Goal: Information Seeking & Learning: Learn about a topic

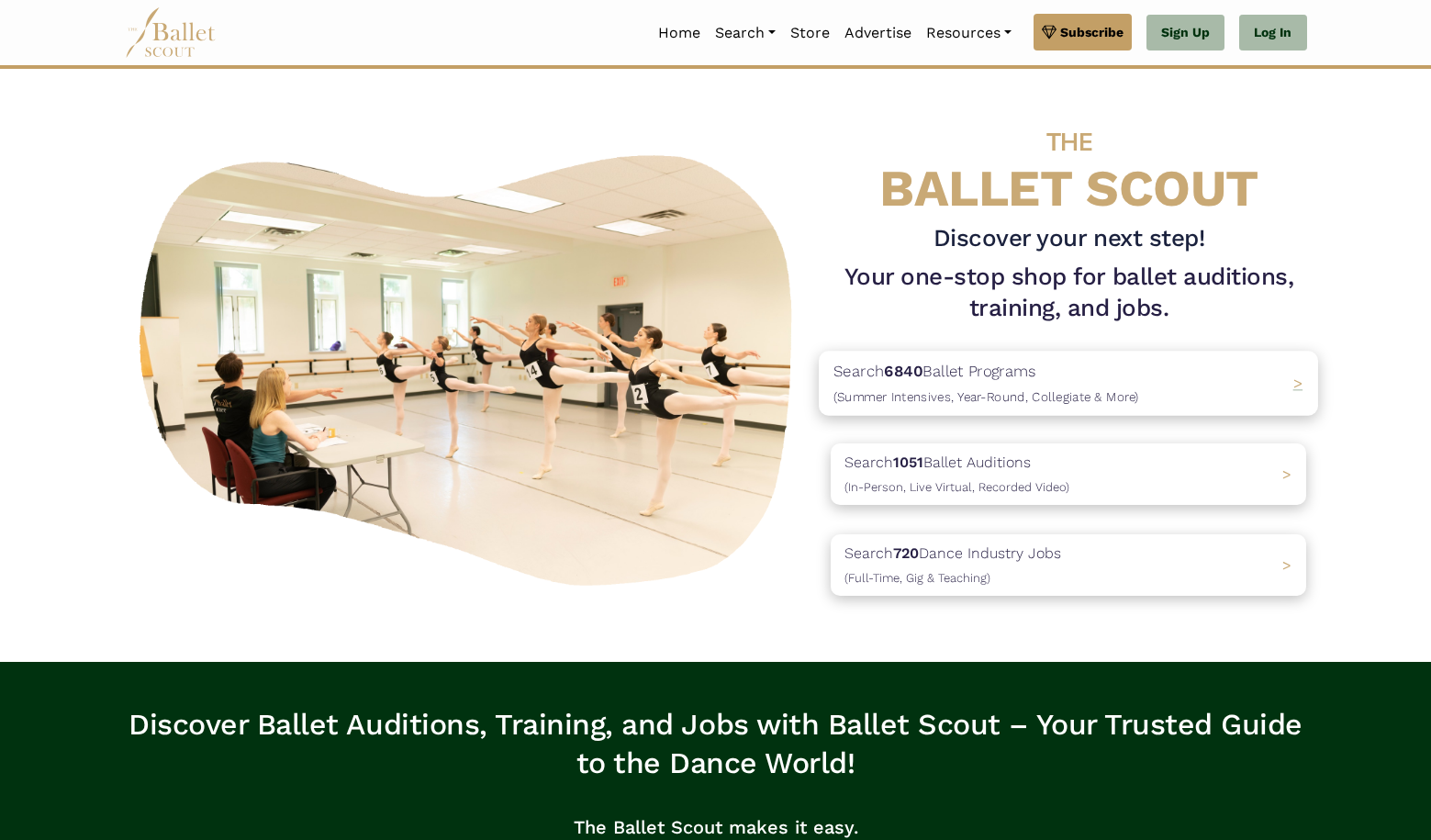
click at [969, 383] on p "Search 6840 Ballet Programs (Summer Intensives, Year-Round, Collegiate & More)" at bounding box center [986, 383] width 306 height 50
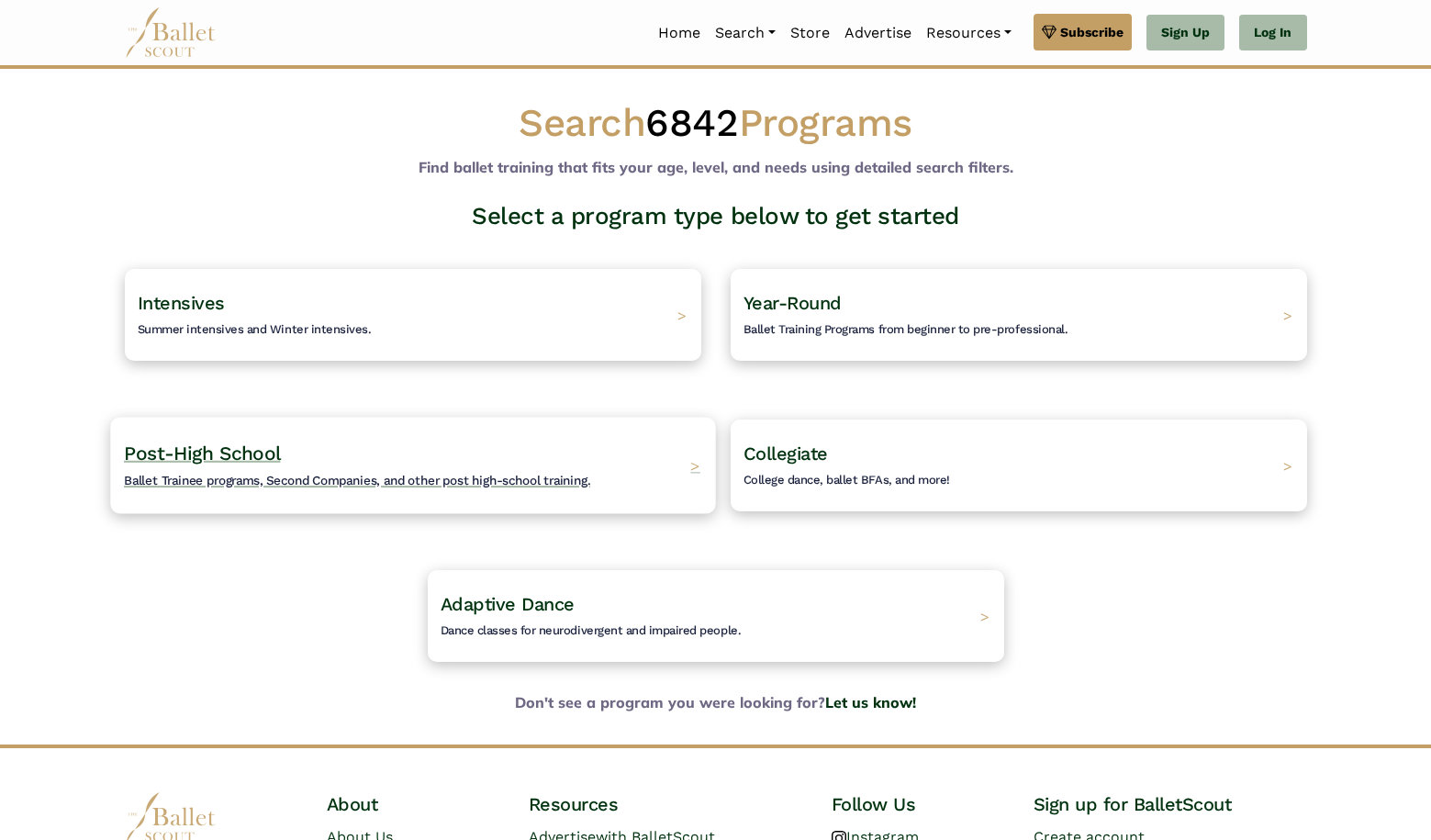
click at [603, 458] on div "Post-High School Ballet Trainee programs, Second Companies, and other post high…" at bounding box center [412, 465] width 605 height 96
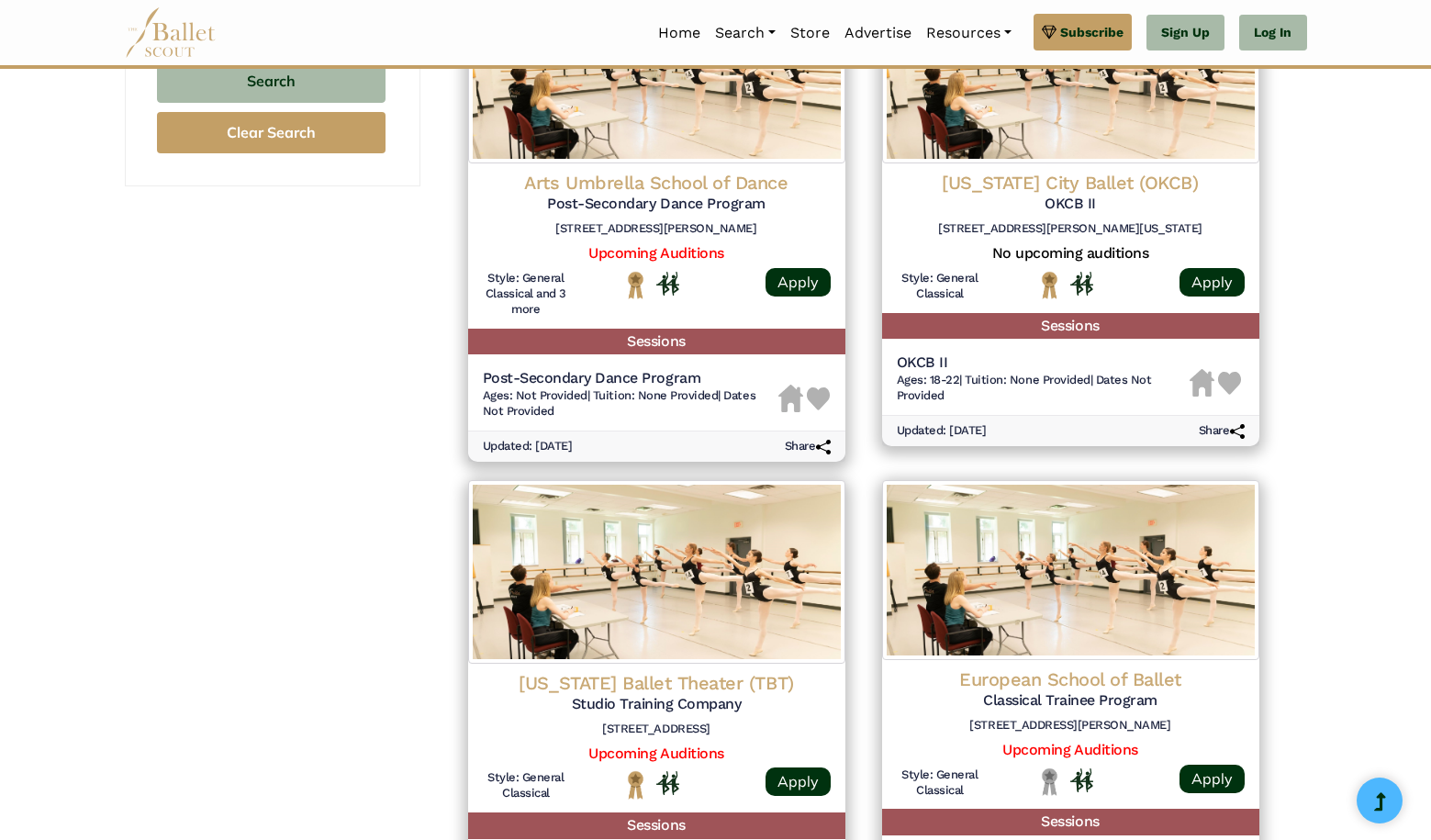
scroll to position [1398, 0]
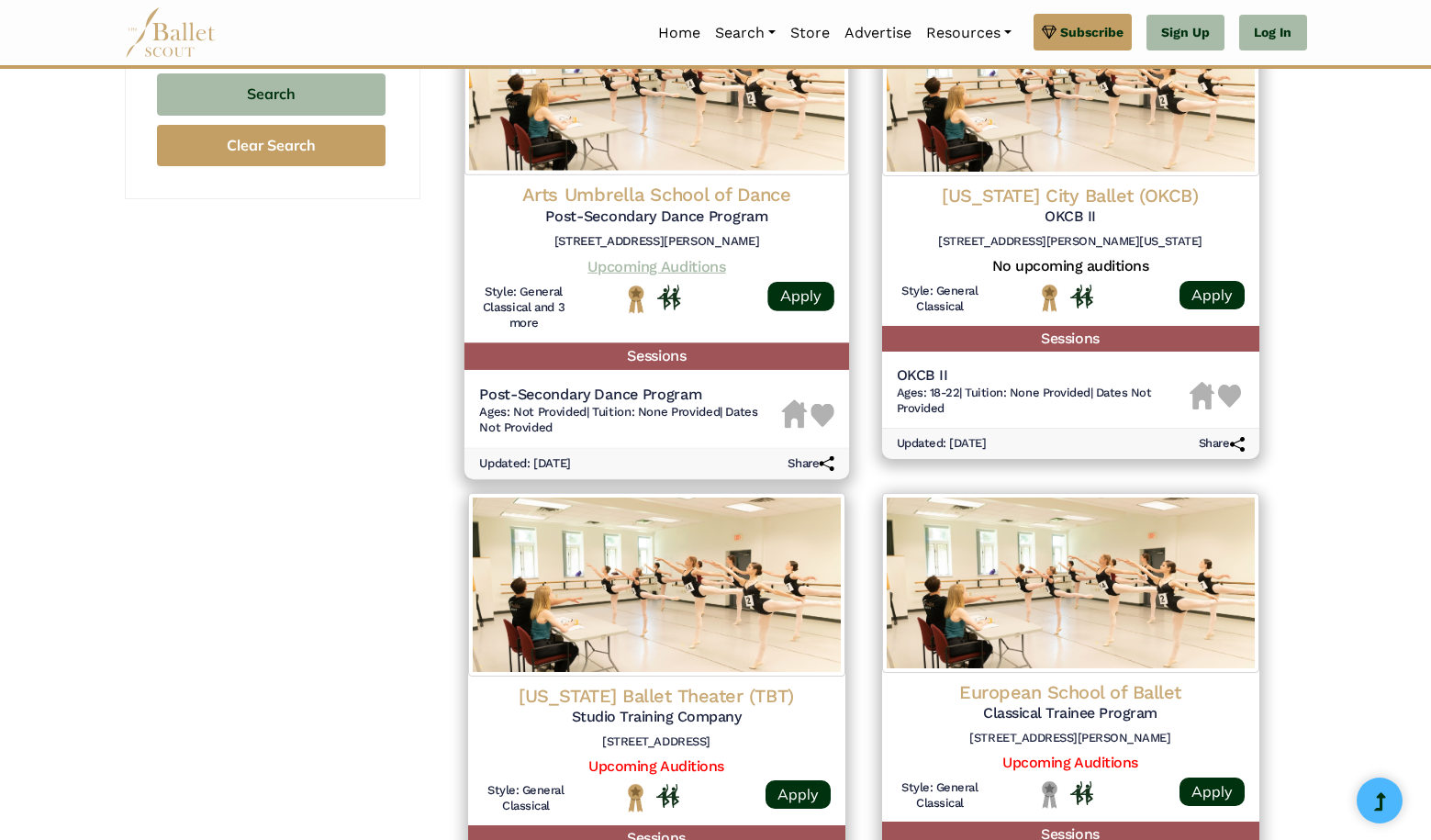
click at [688, 257] on link "Upcoming Auditions" at bounding box center [656, 266] width 138 height 18
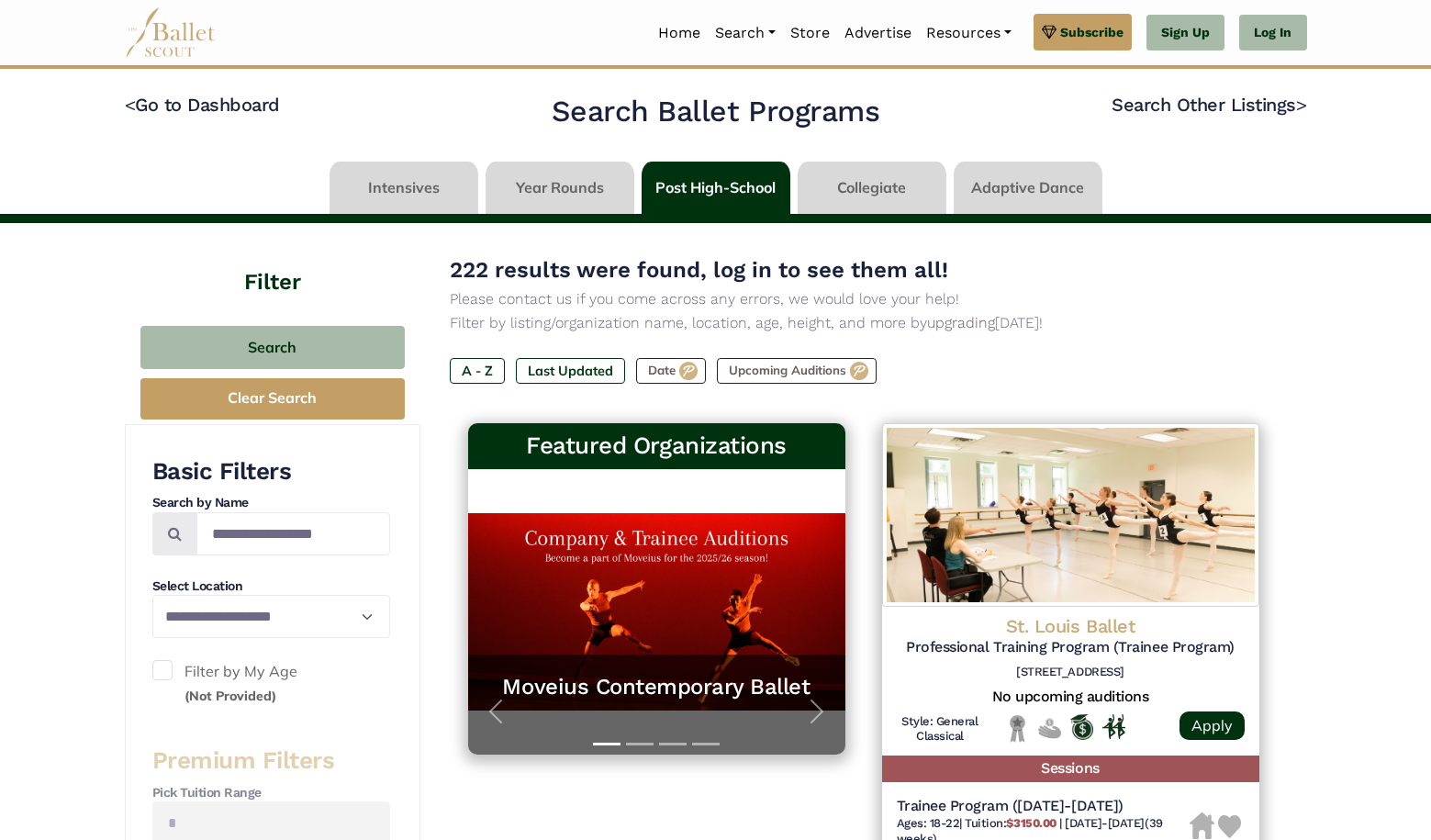
scroll to position [198, 0]
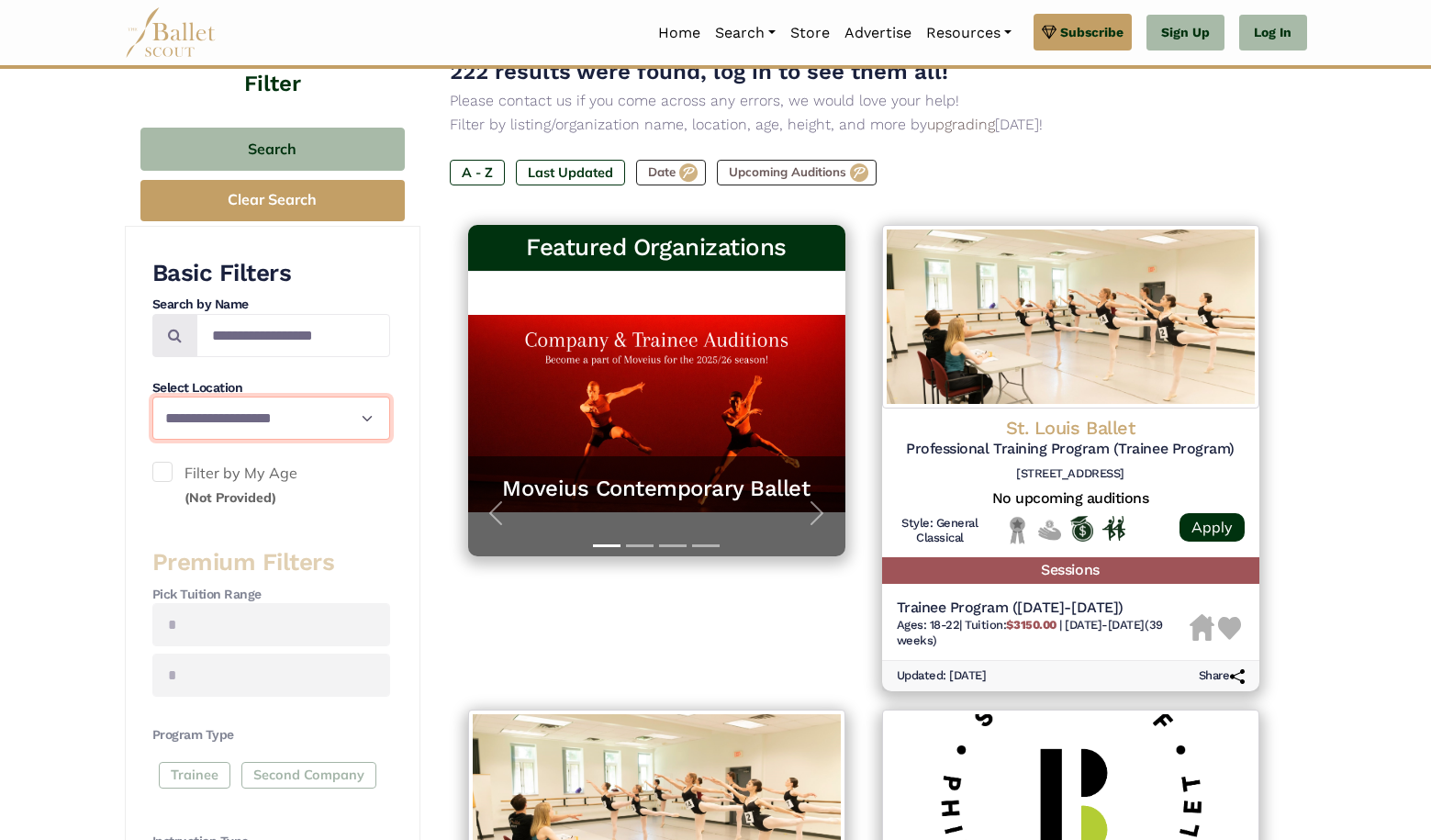
select select "**"
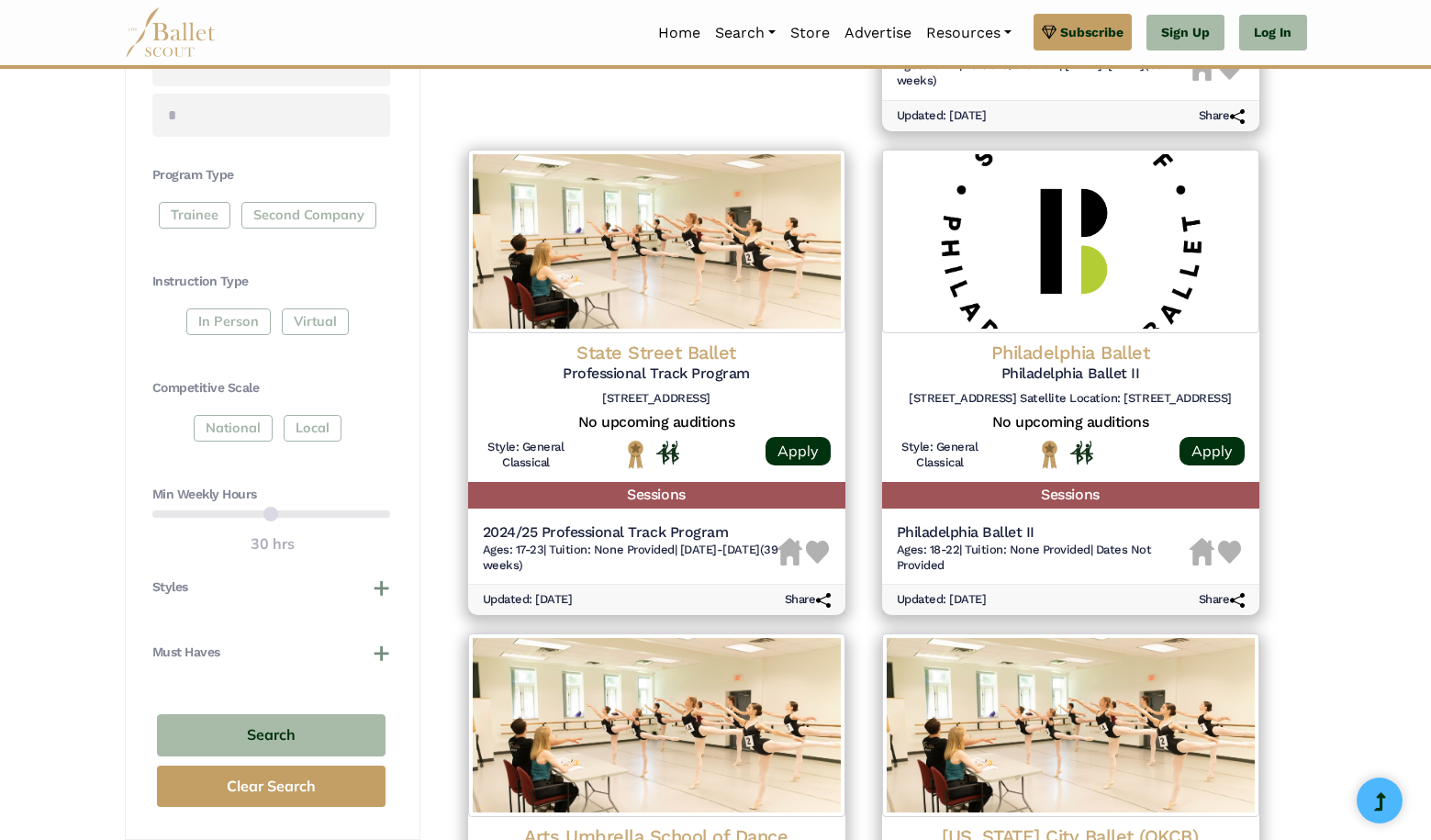
scroll to position [867, 0]
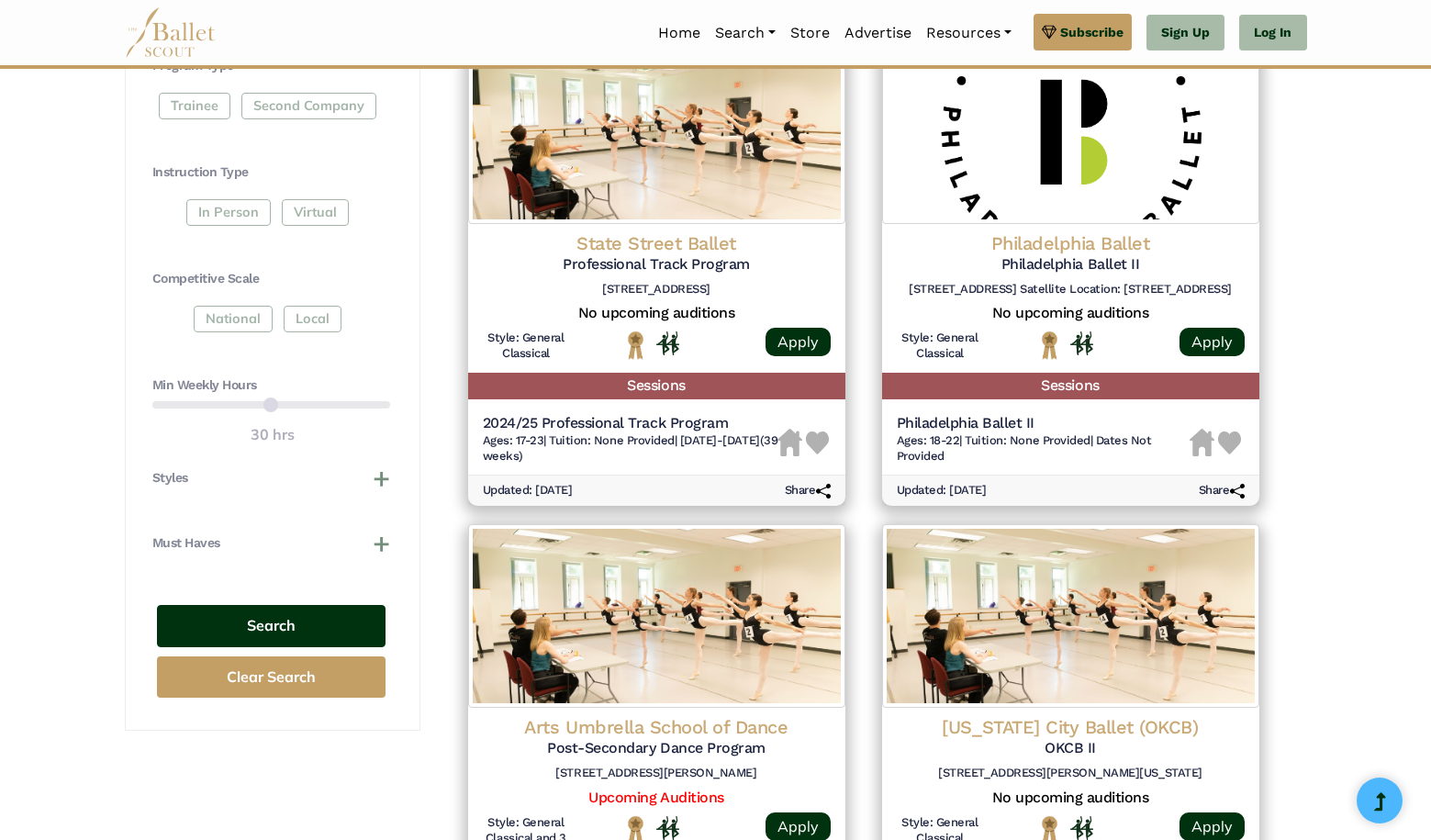
click at [311, 605] on button "Search" at bounding box center [270, 627] width 228 height 43
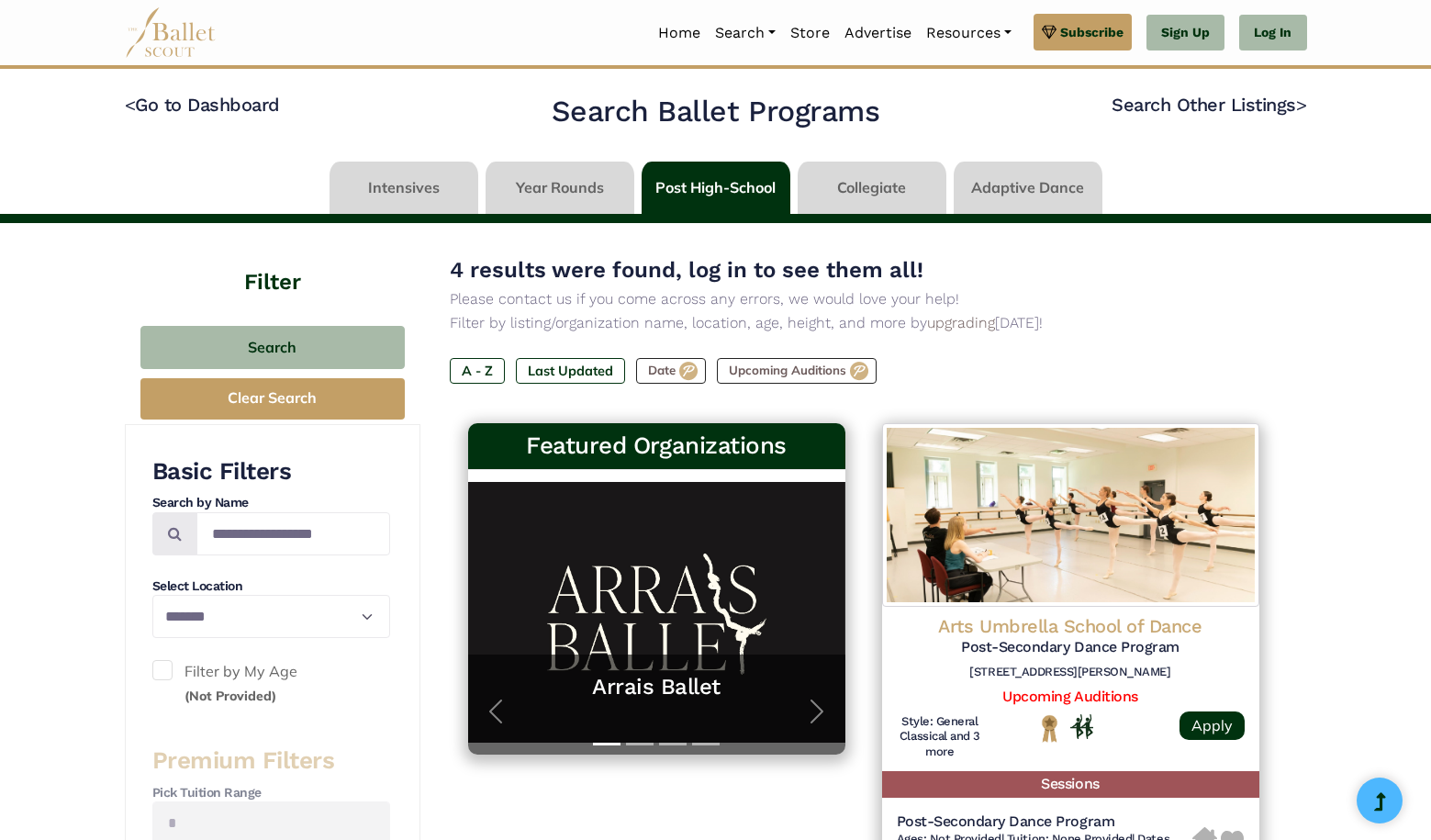
select select "**"
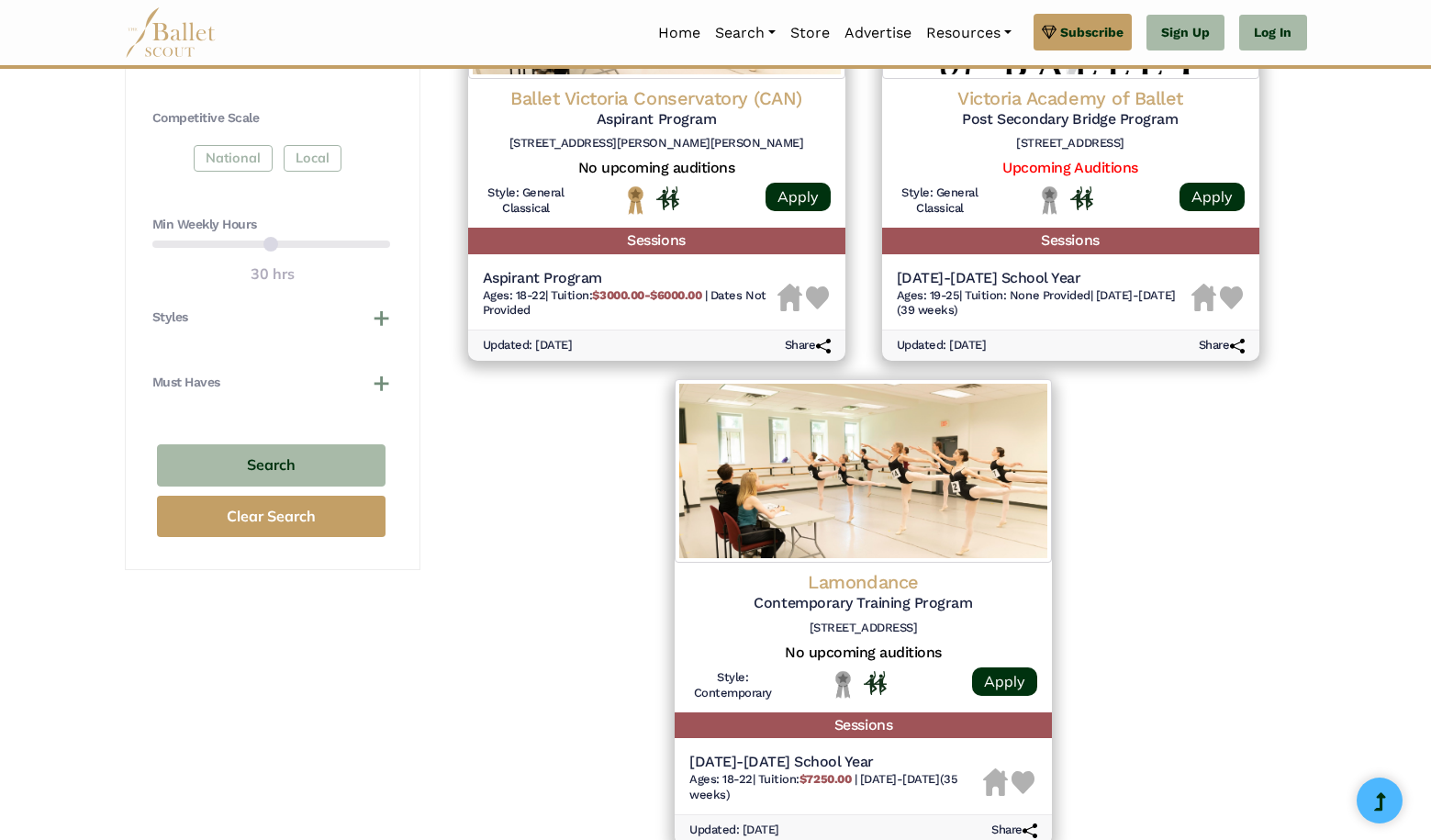
scroll to position [600, 0]
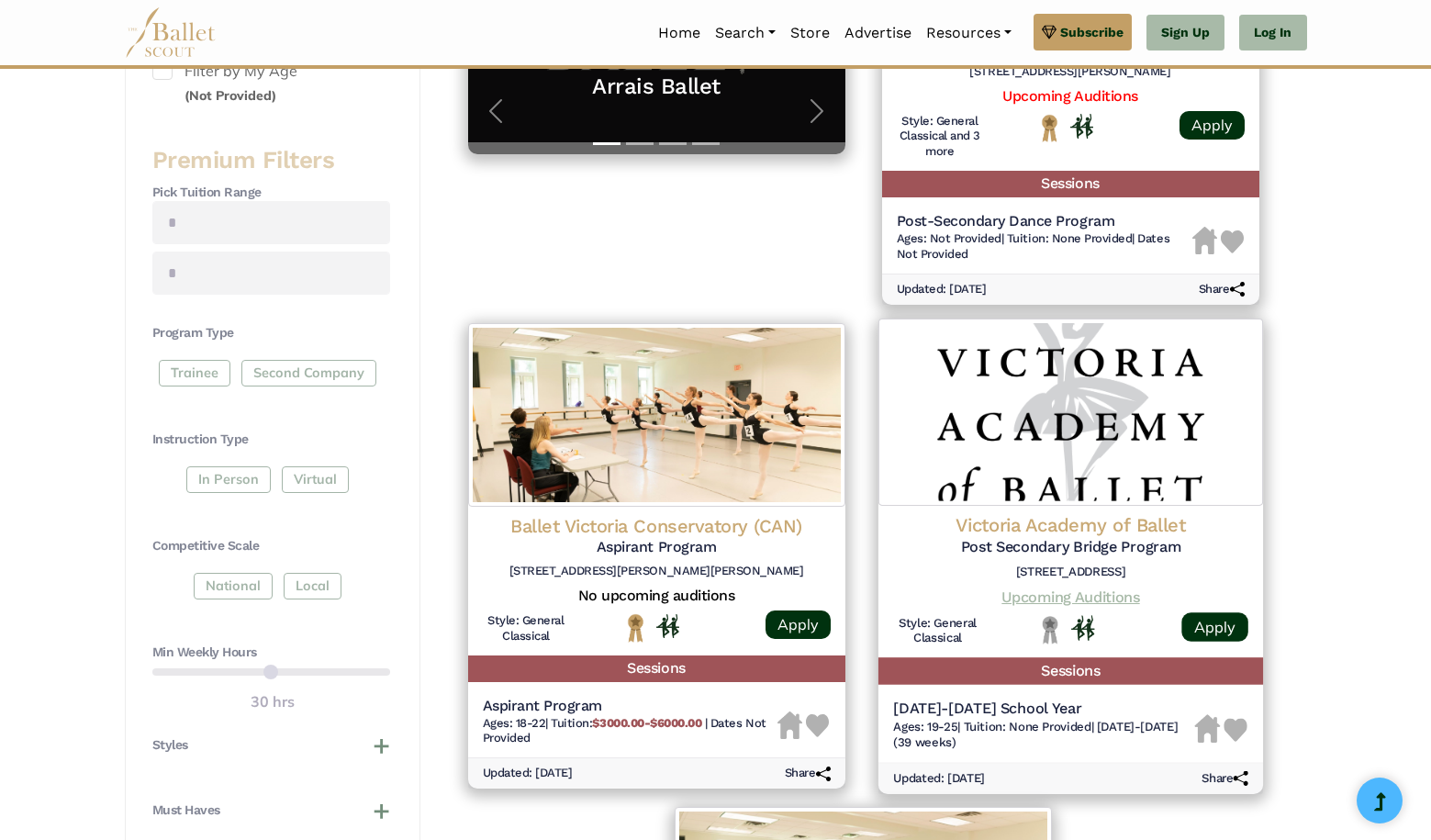
click at [1103, 589] on link "Upcoming Auditions" at bounding box center [1071, 596] width 138 height 18
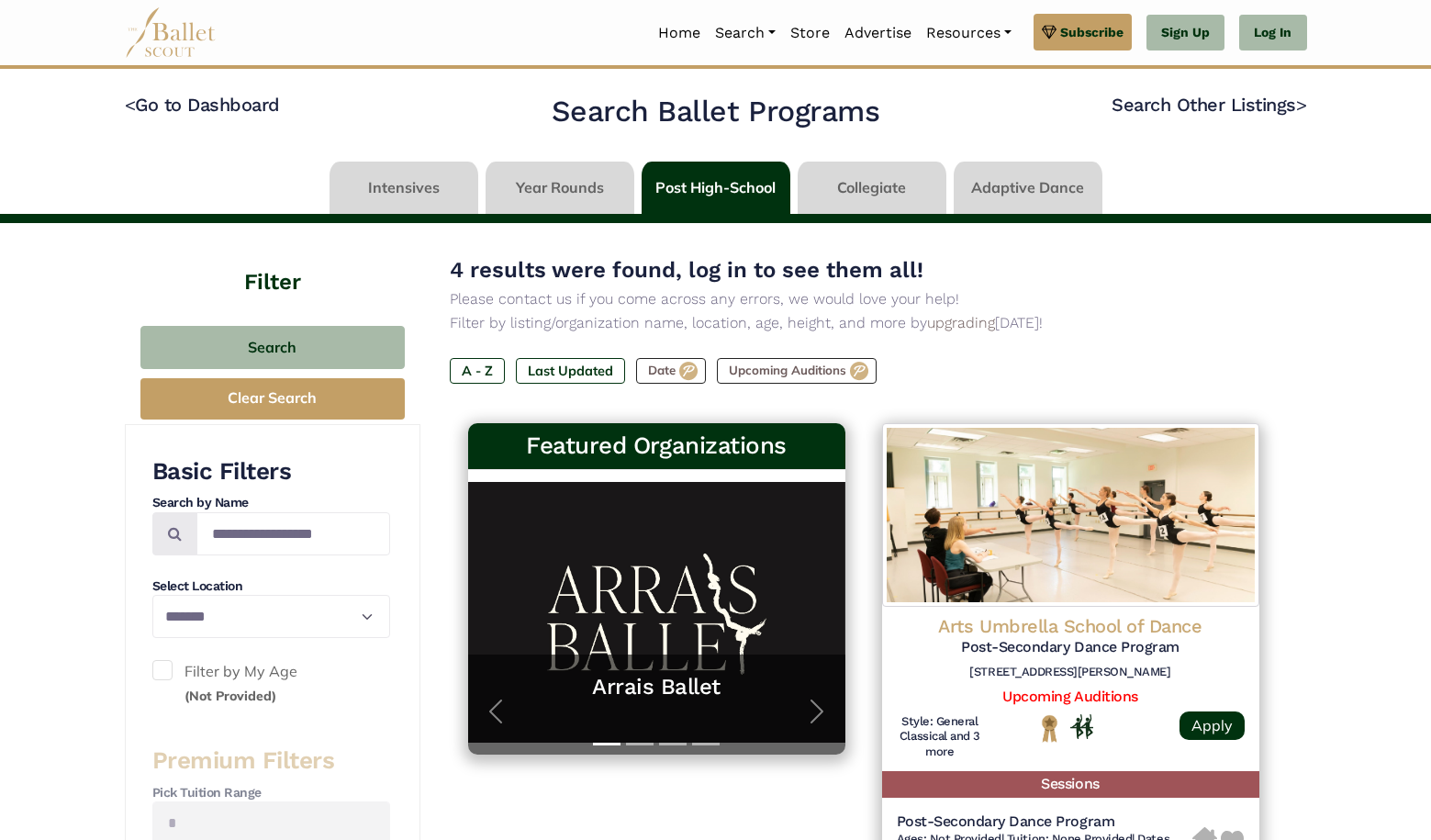
scroll to position [0, 0]
click at [176, 34] on img at bounding box center [170, 32] width 92 height 51
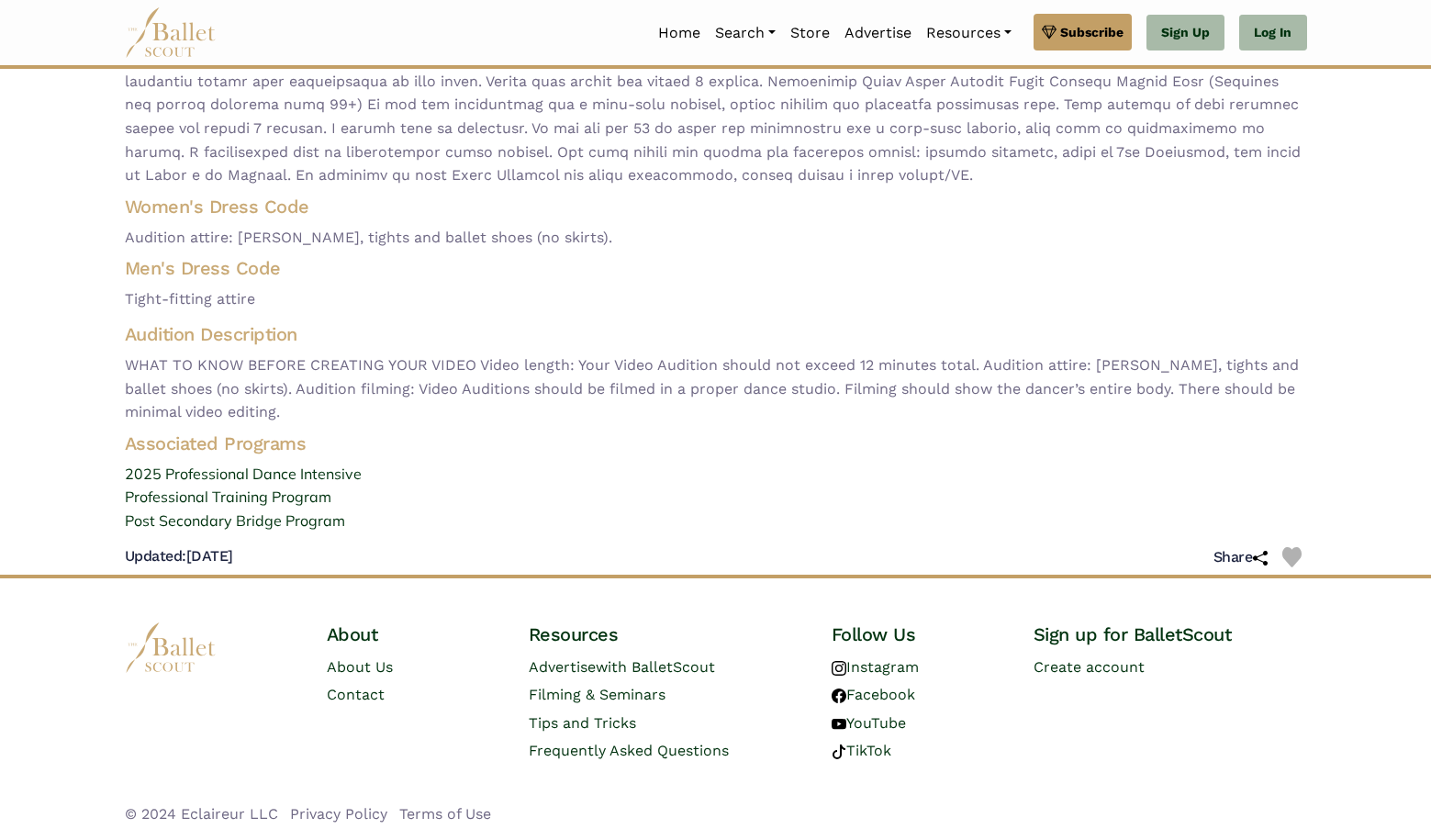
scroll to position [287, 0]
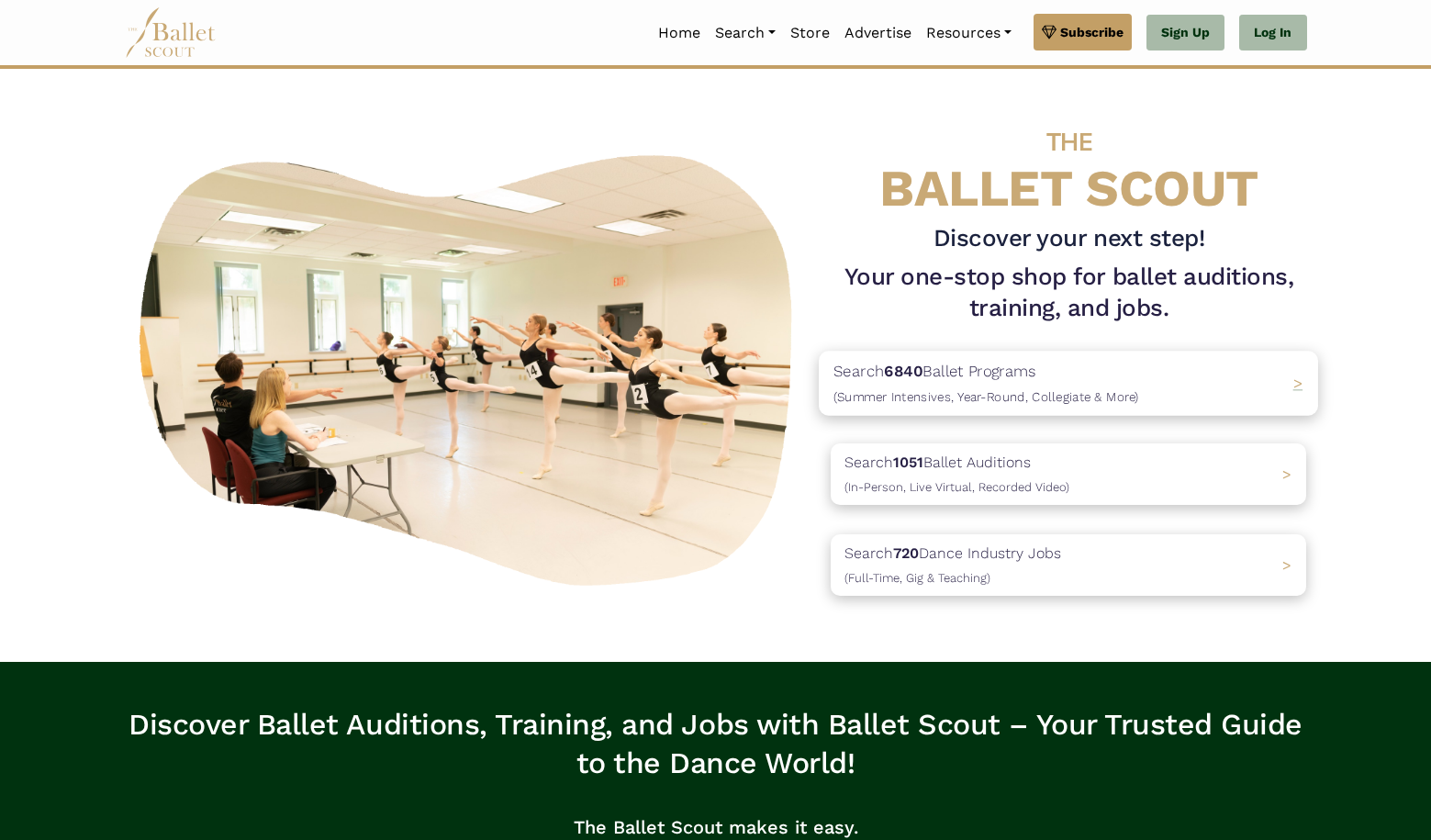
click at [1058, 373] on p "Search 6840 Ballet Programs (Summer Intensives, Year-Round, Collegiate & More)" at bounding box center [986, 383] width 306 height 50
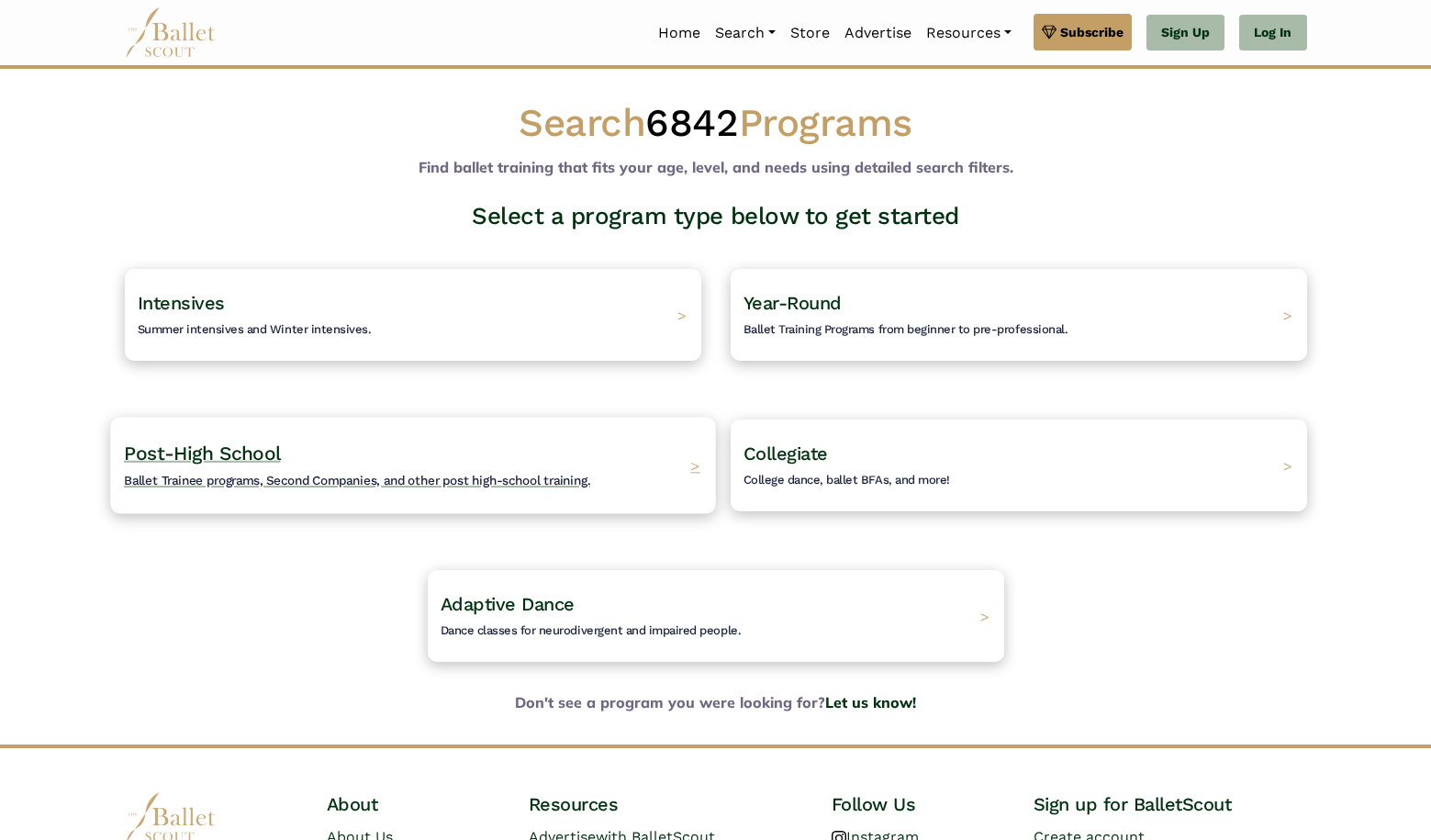
click at [560, 458] on h4 "Post-High School Ballet Trainee programs, Second Companies, and other post high…" at bounding box center [358, 466] width 466 height 51
click at [814, 498] on div "Collegiate College dance, ballet BFAs, and more! >" at bounding box center [1019, 465] width 605 height 96
click at [855, 483] on span "College dance, ballet BFAs, and more!" at bounding box center [838, 480] width 217 height 15
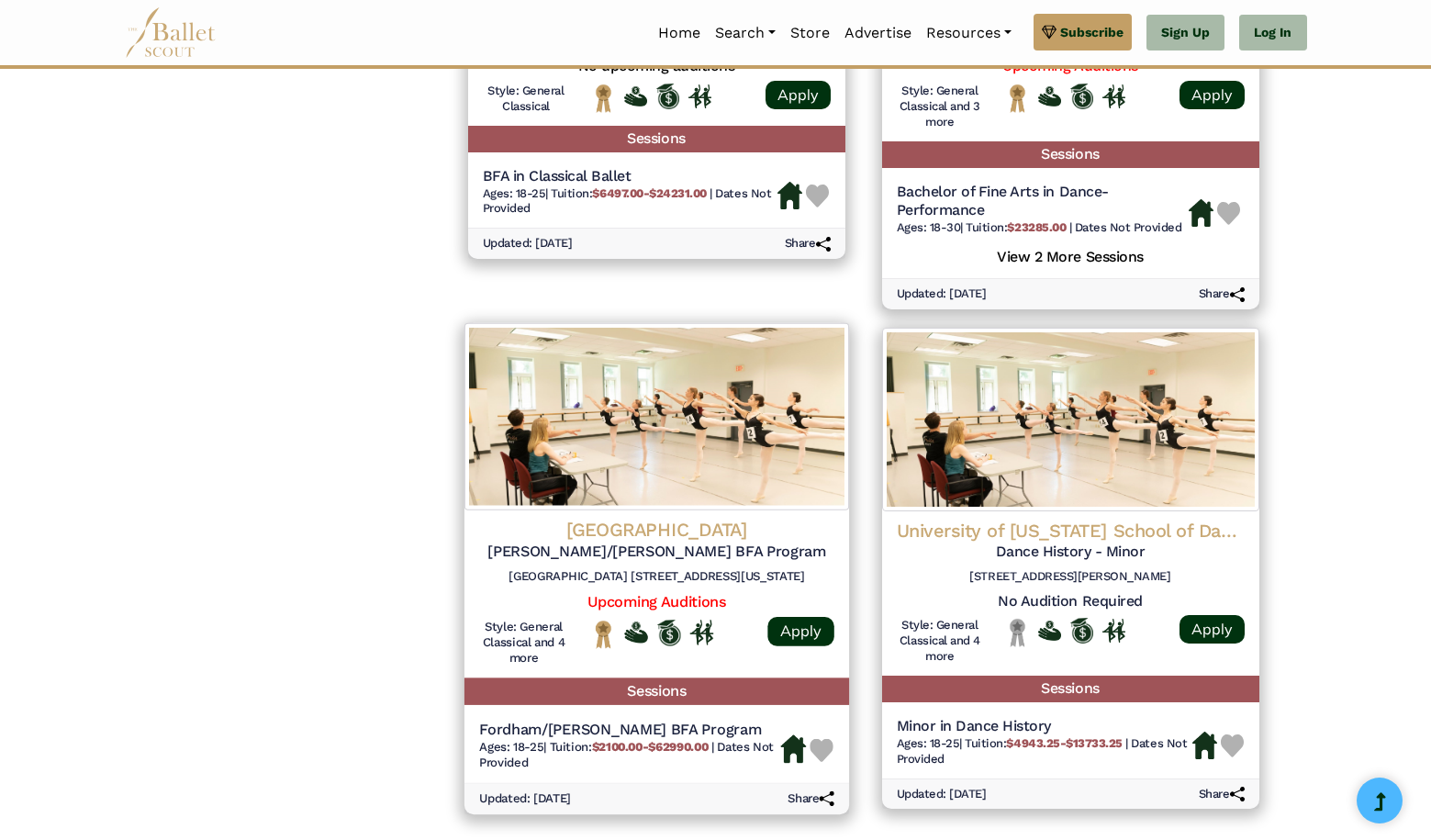
scroll to position [2344, 0]
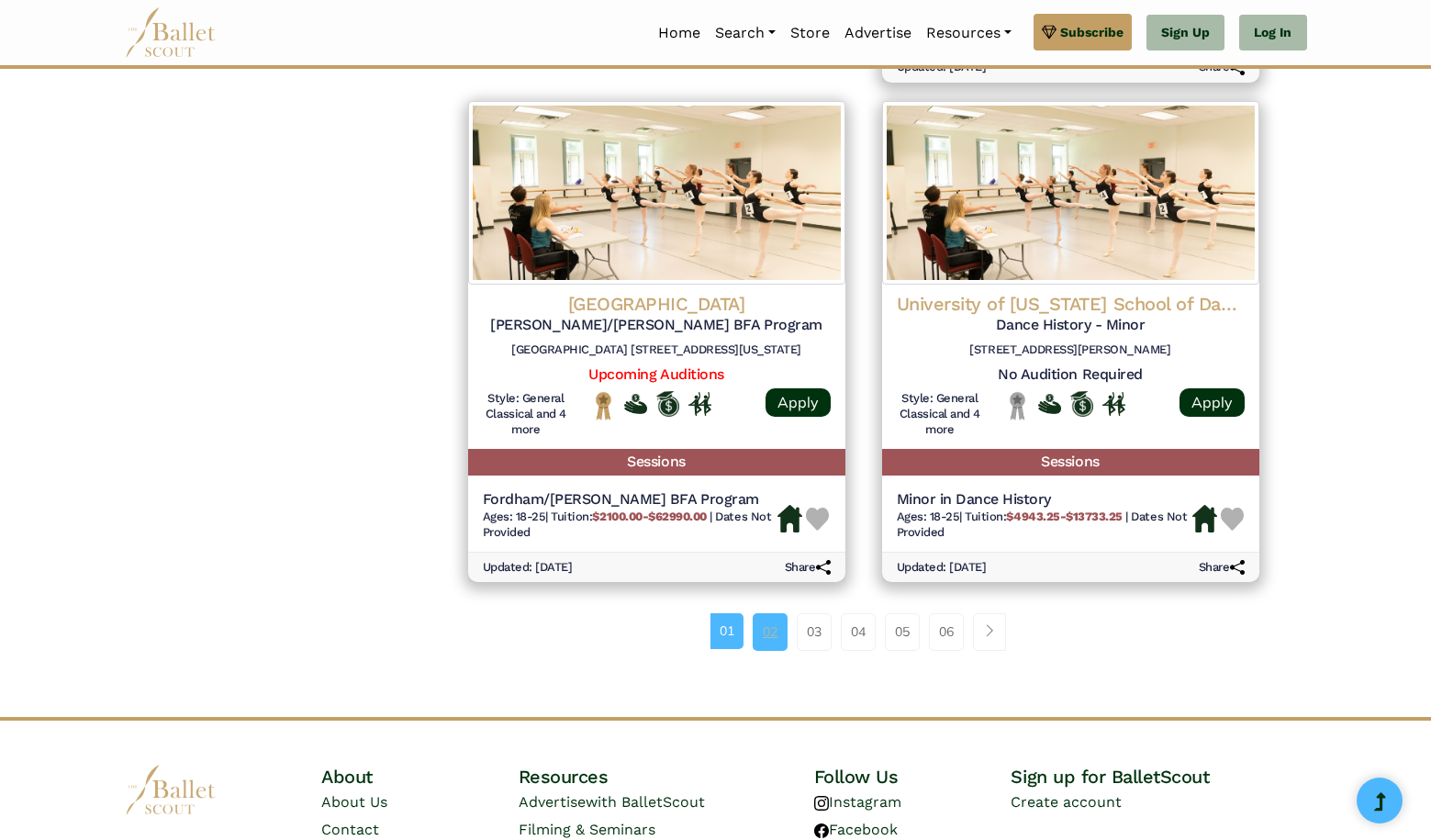
click at [765, 613] on link "02" at bounding box center [771, 630] width 35 height 36
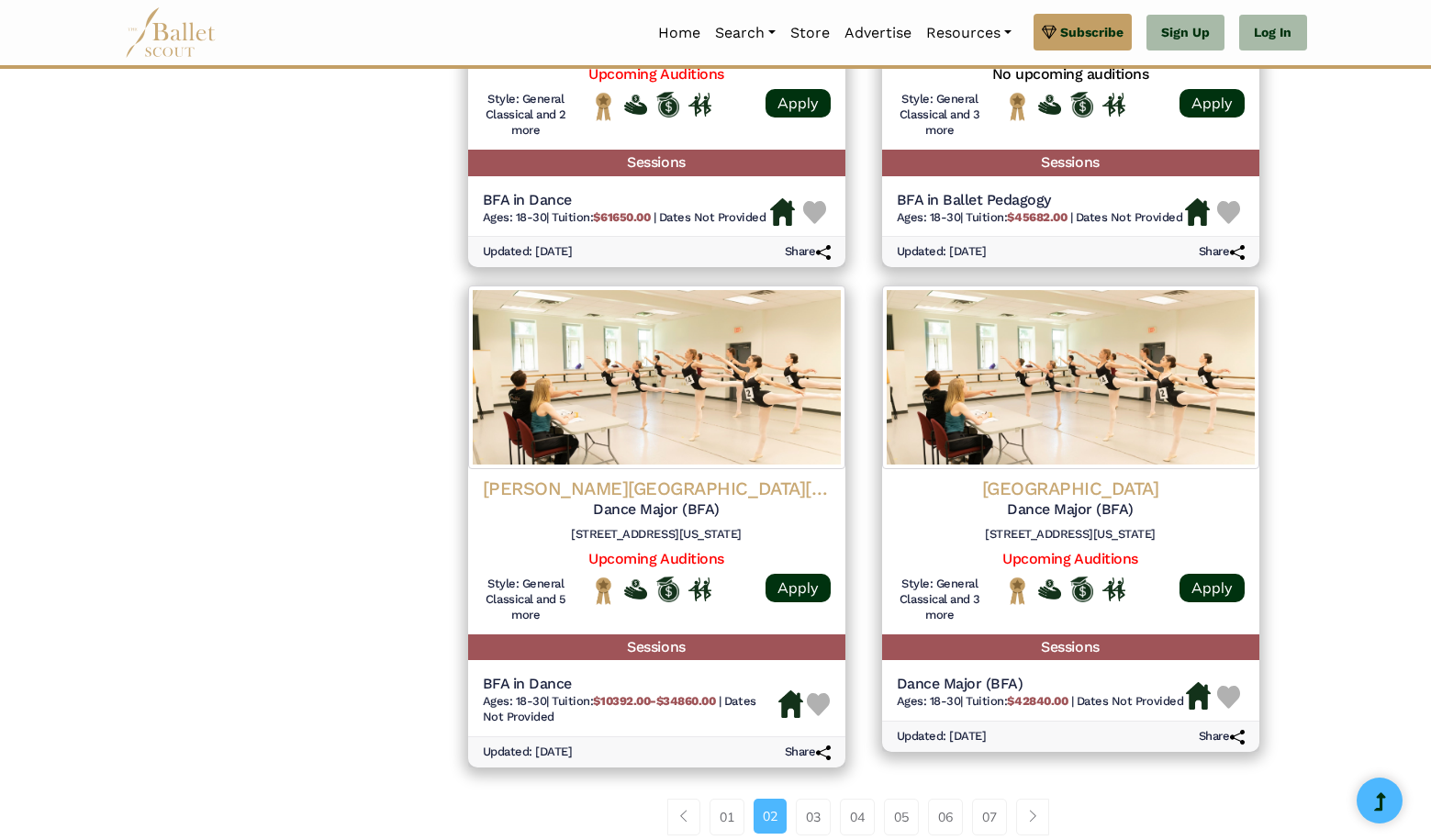
scroll to position [2127, 0]
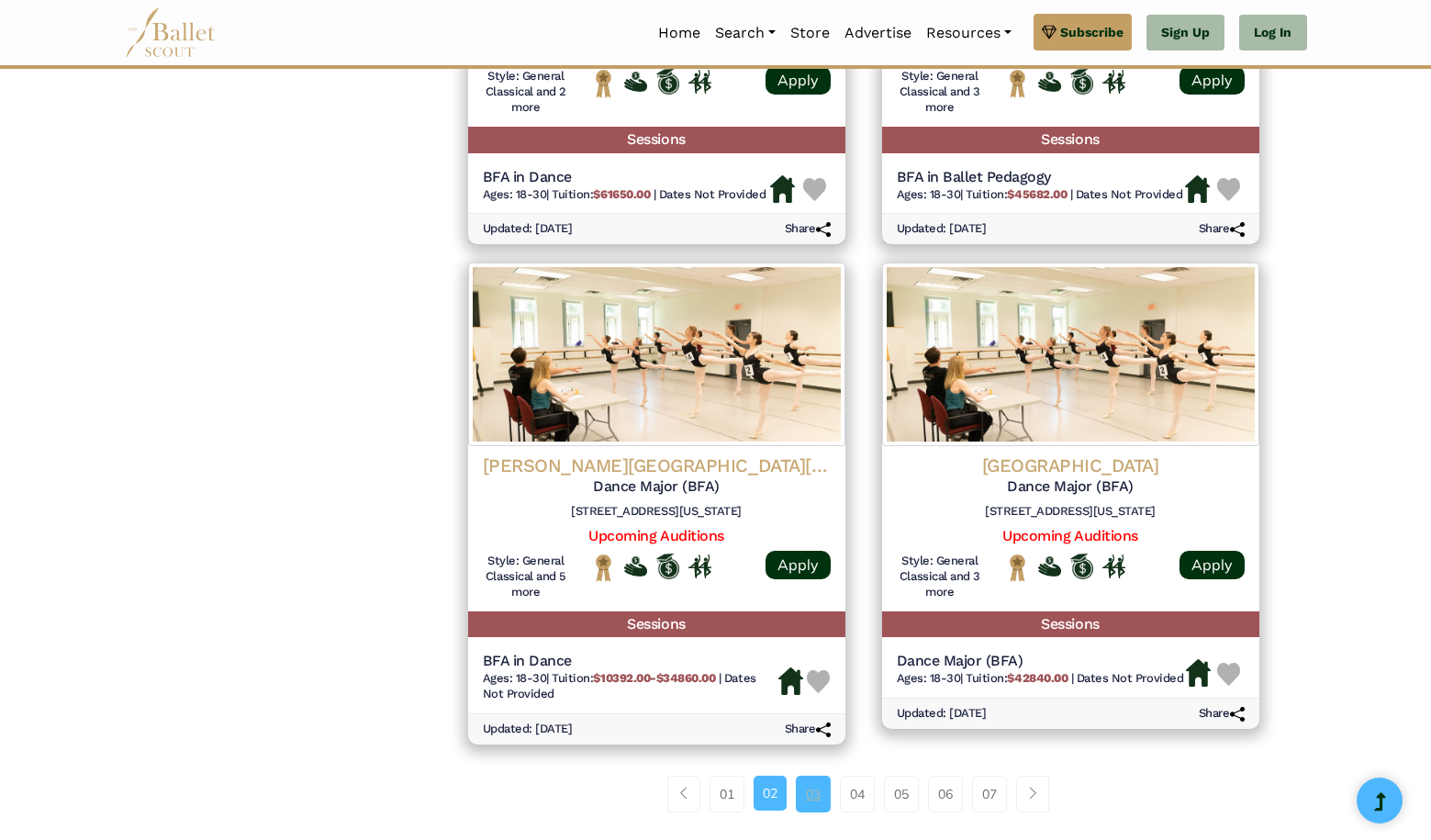
click at [809, 775] on link "03" at bounding box center [814, 793] width 35 height 36
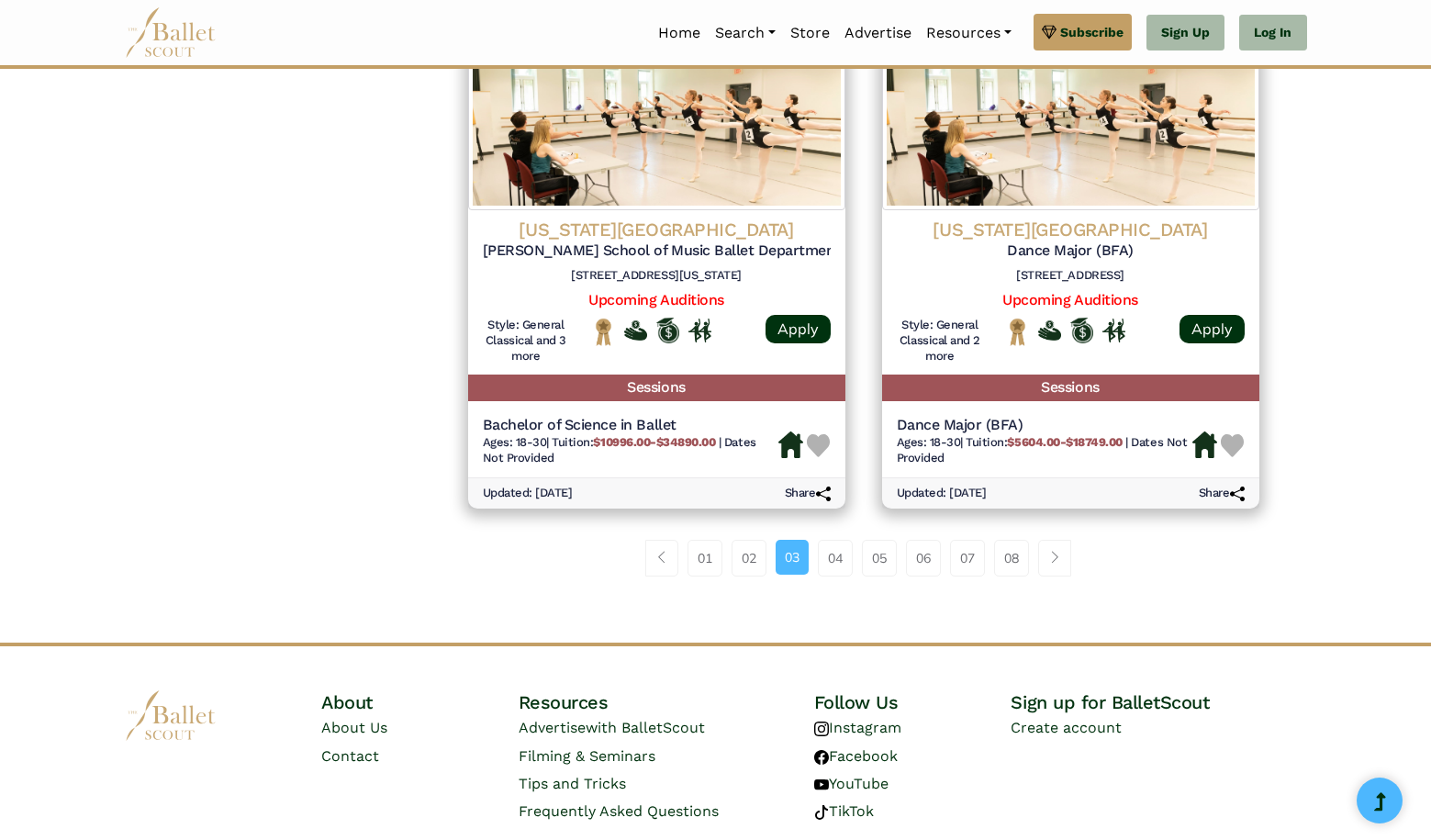
scroll to position [2400, 0]
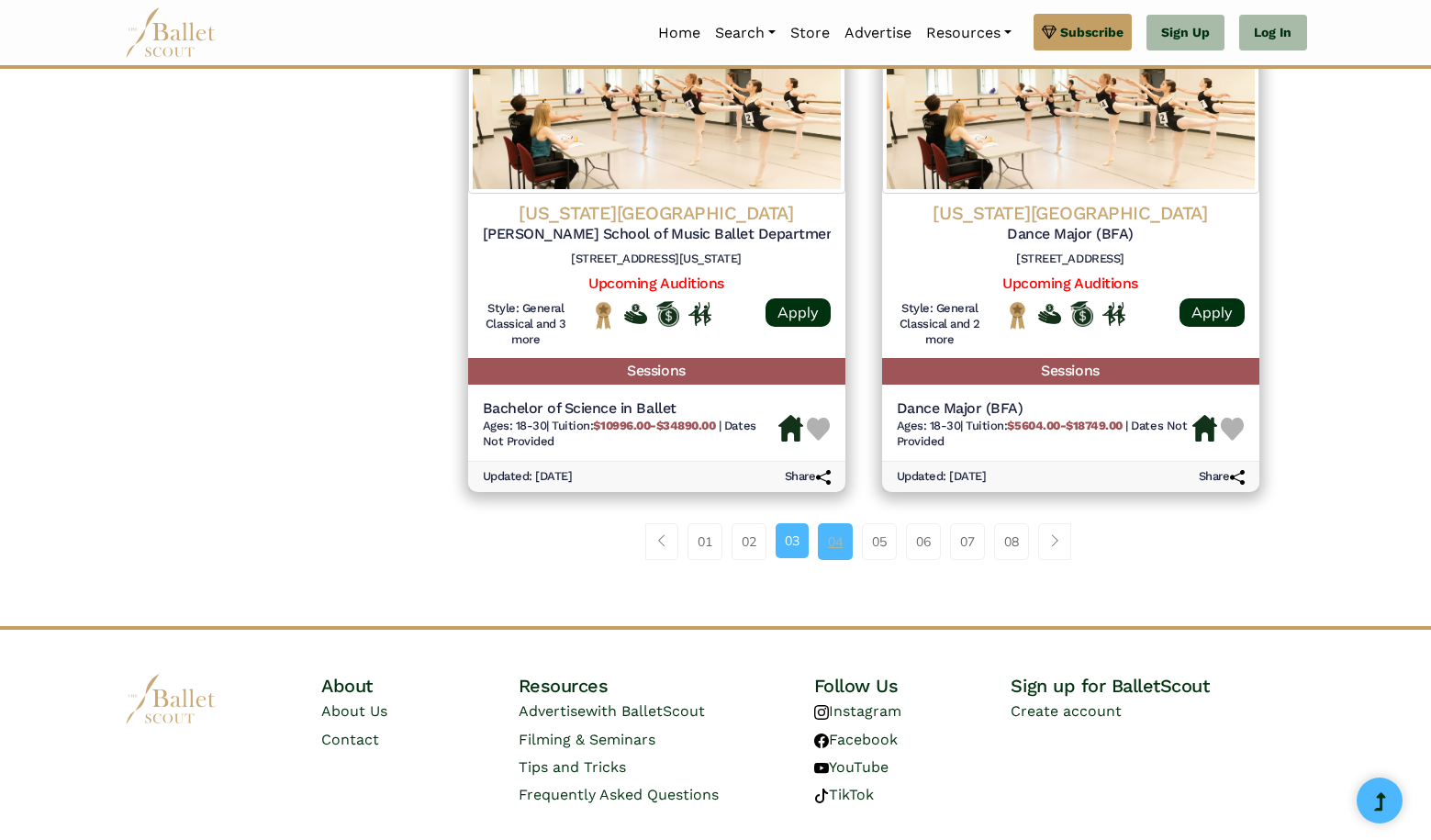
click at [838, 523] on link "04" at bounding box center [835, 540] width 35 height 36
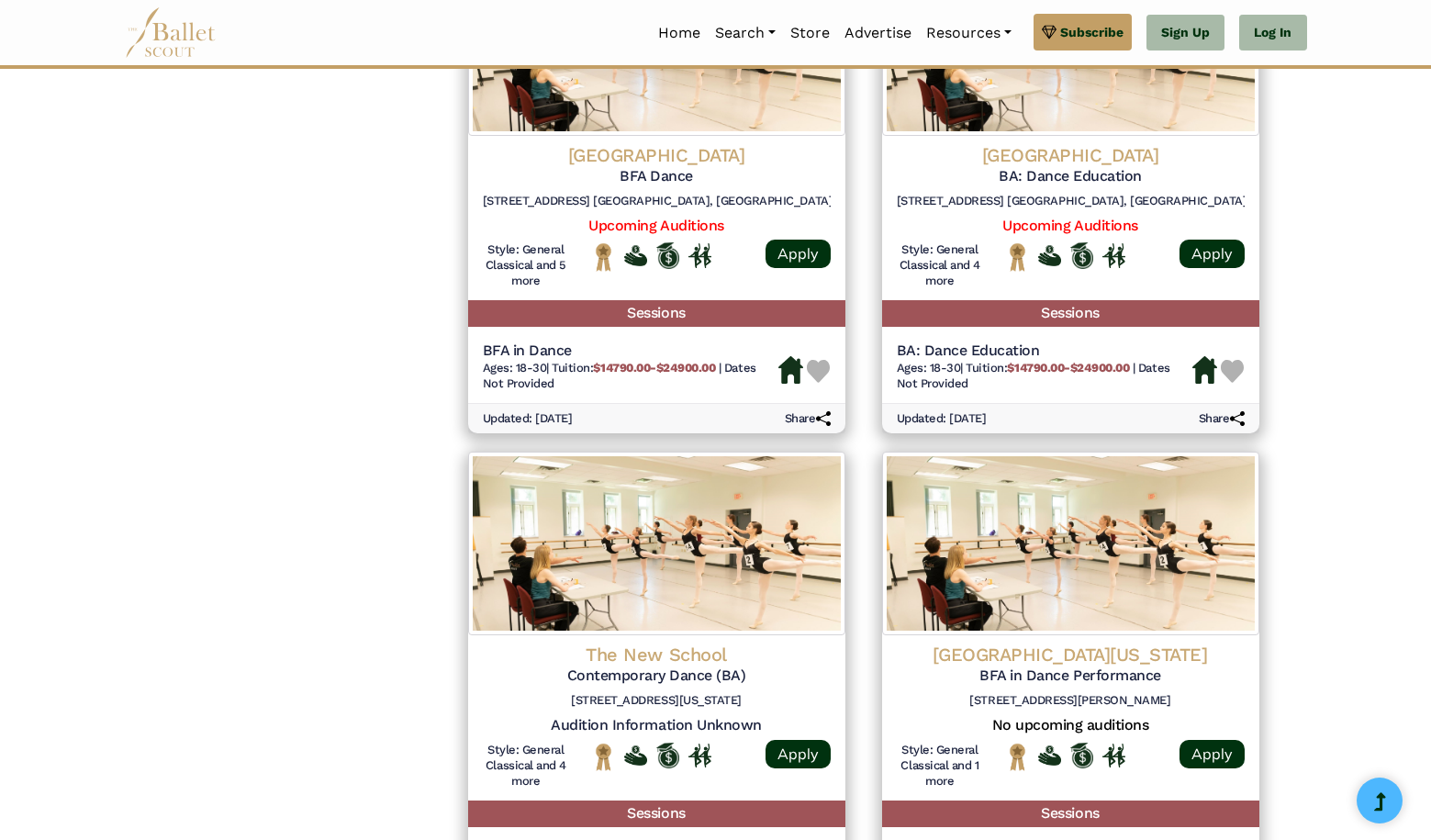
scroll to position [2243, 0]
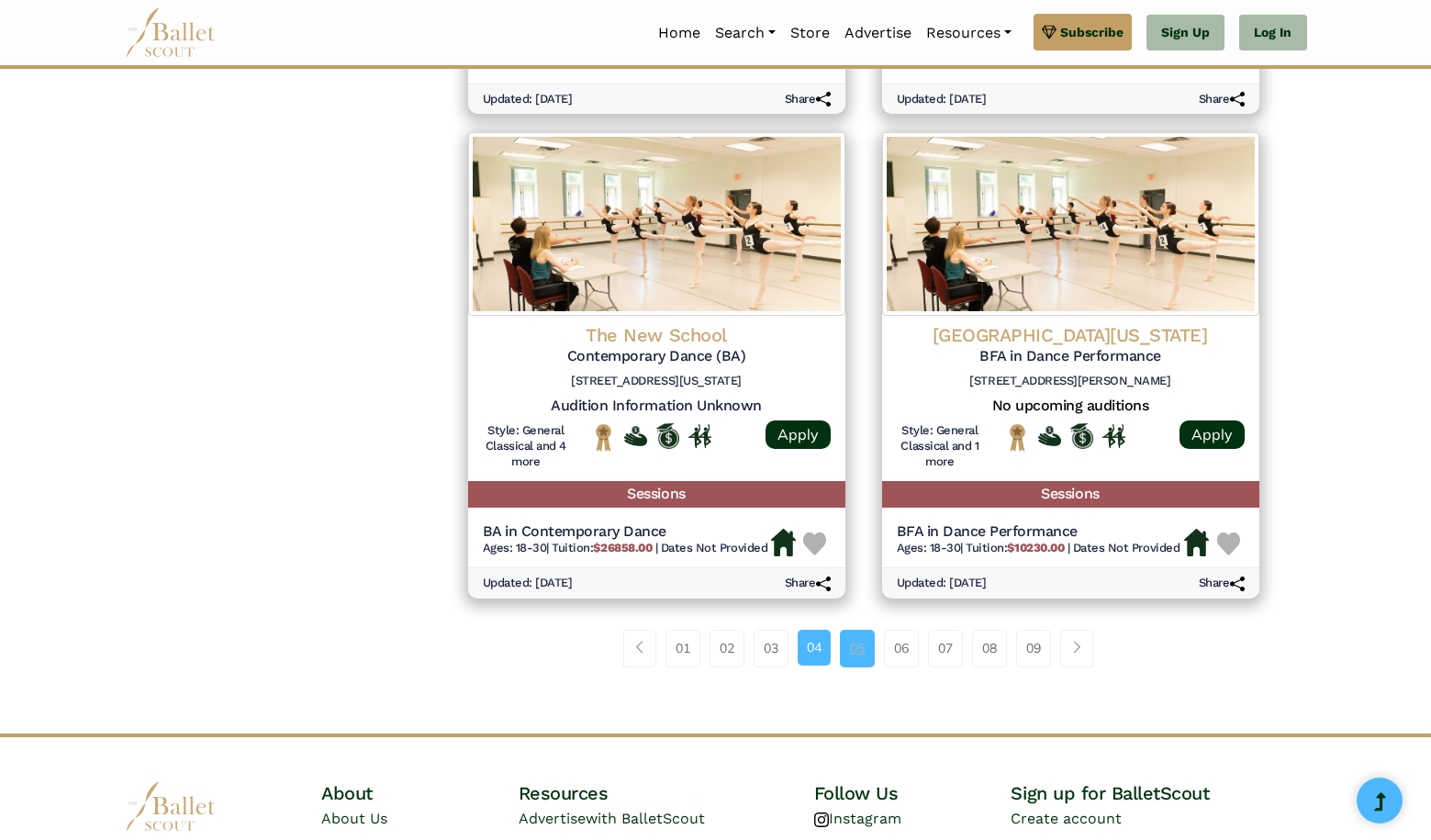
click at [852, 630] on link "05" at bounding box center [858, 647] width 35 height 36
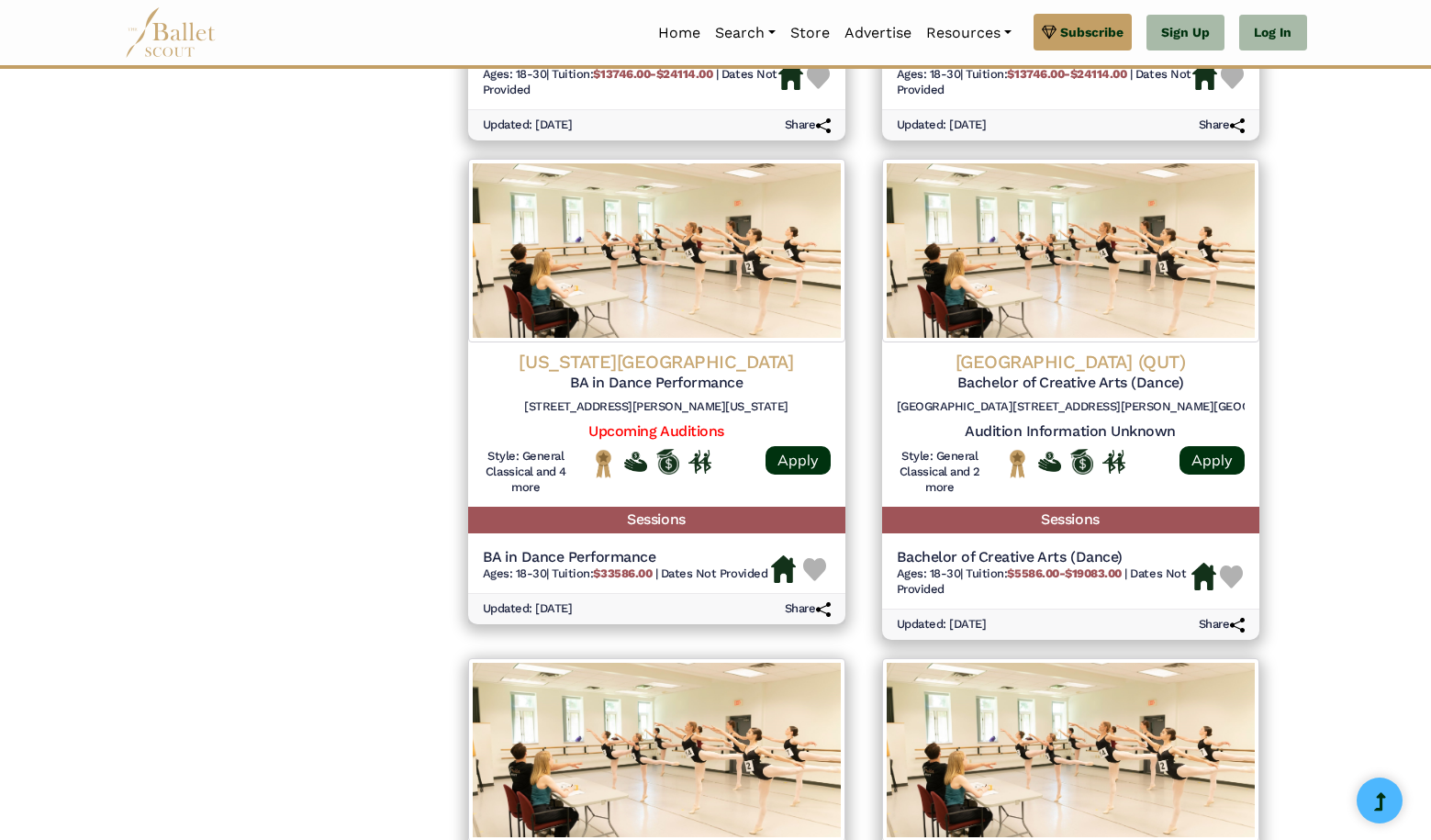
scroll to position [2203, 0]
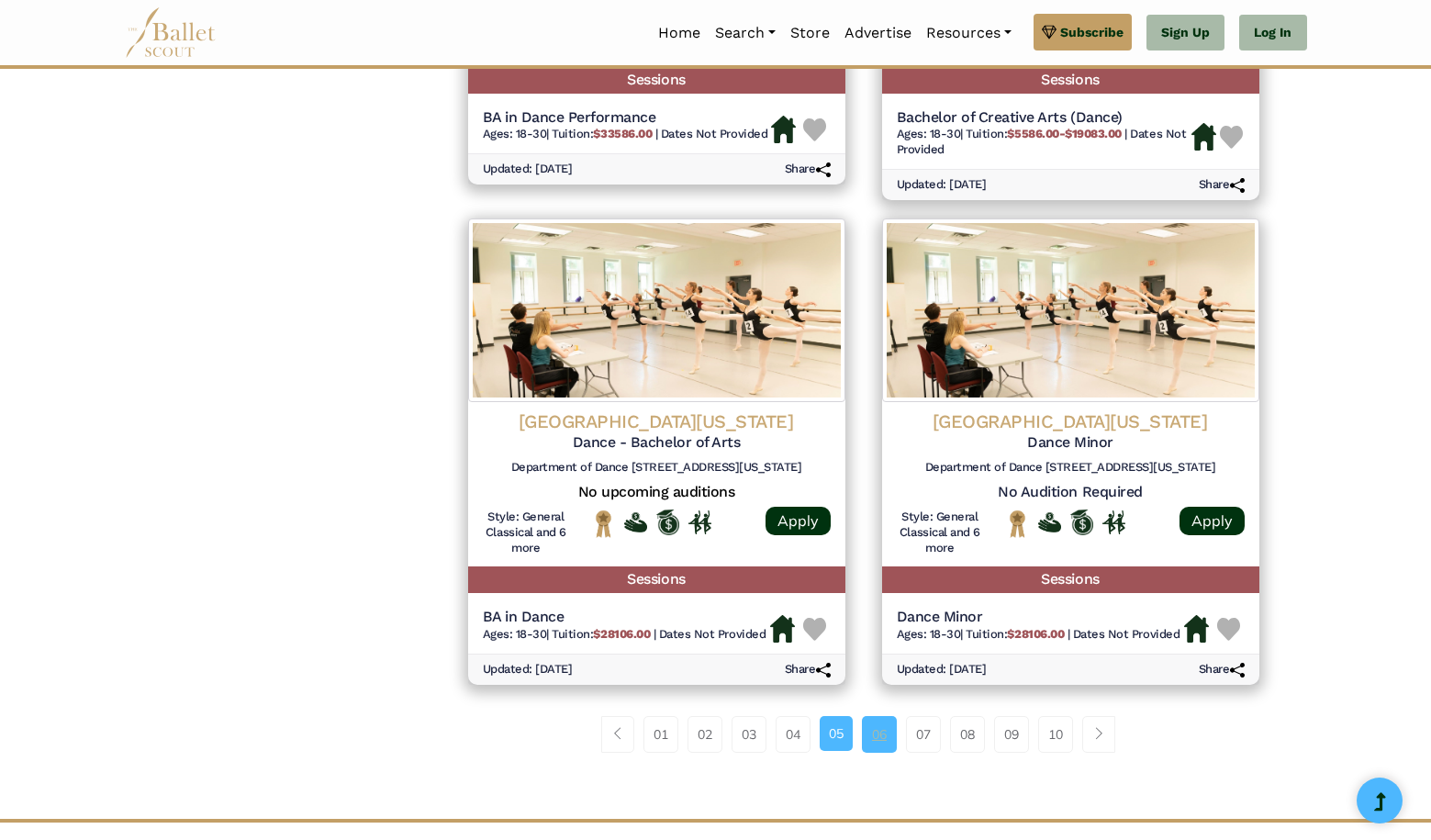
click at [879, 716] on link "06" at bounding box center [880, 733] width 35 height 36
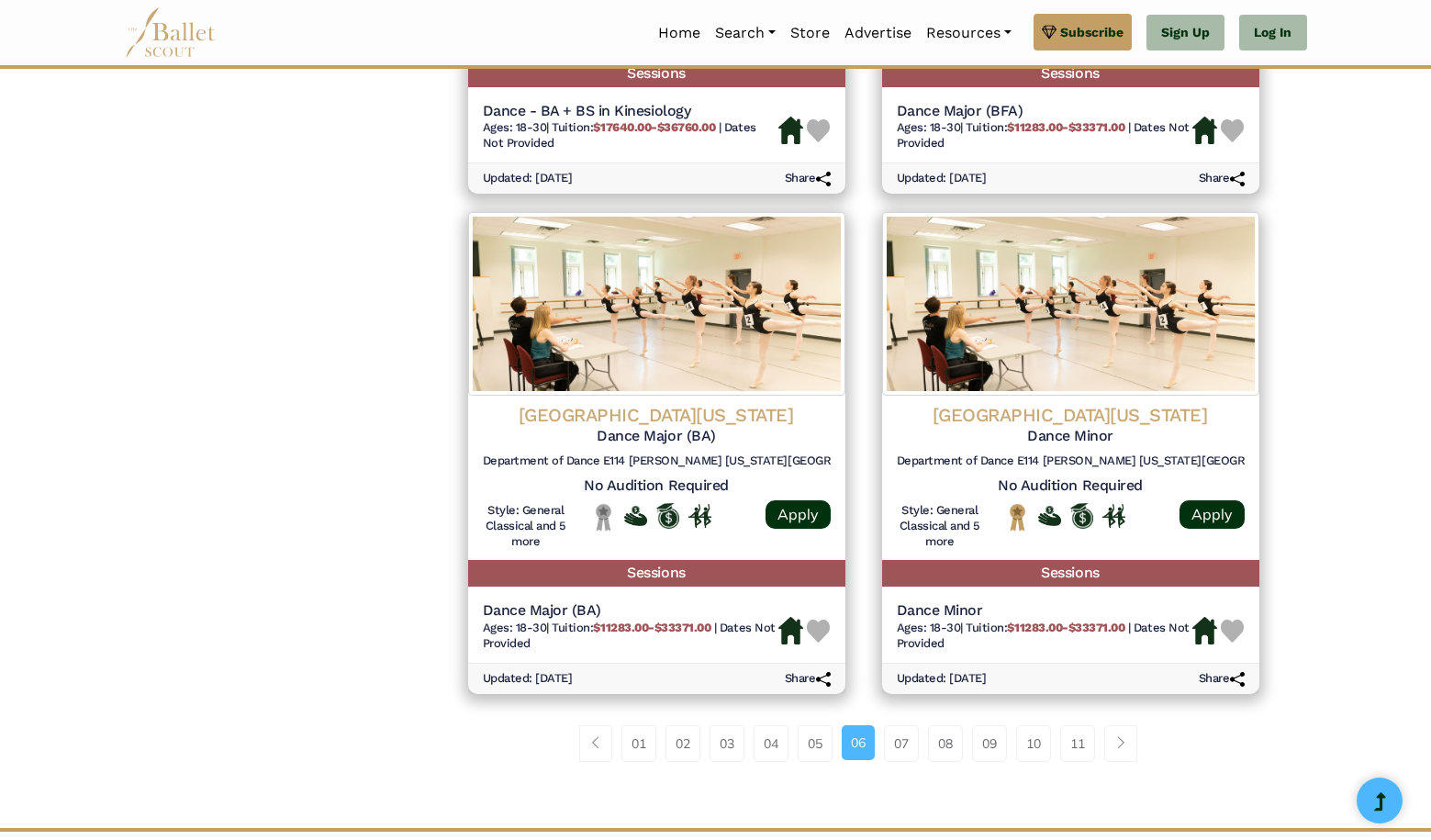
scroll to position [2266, 0]
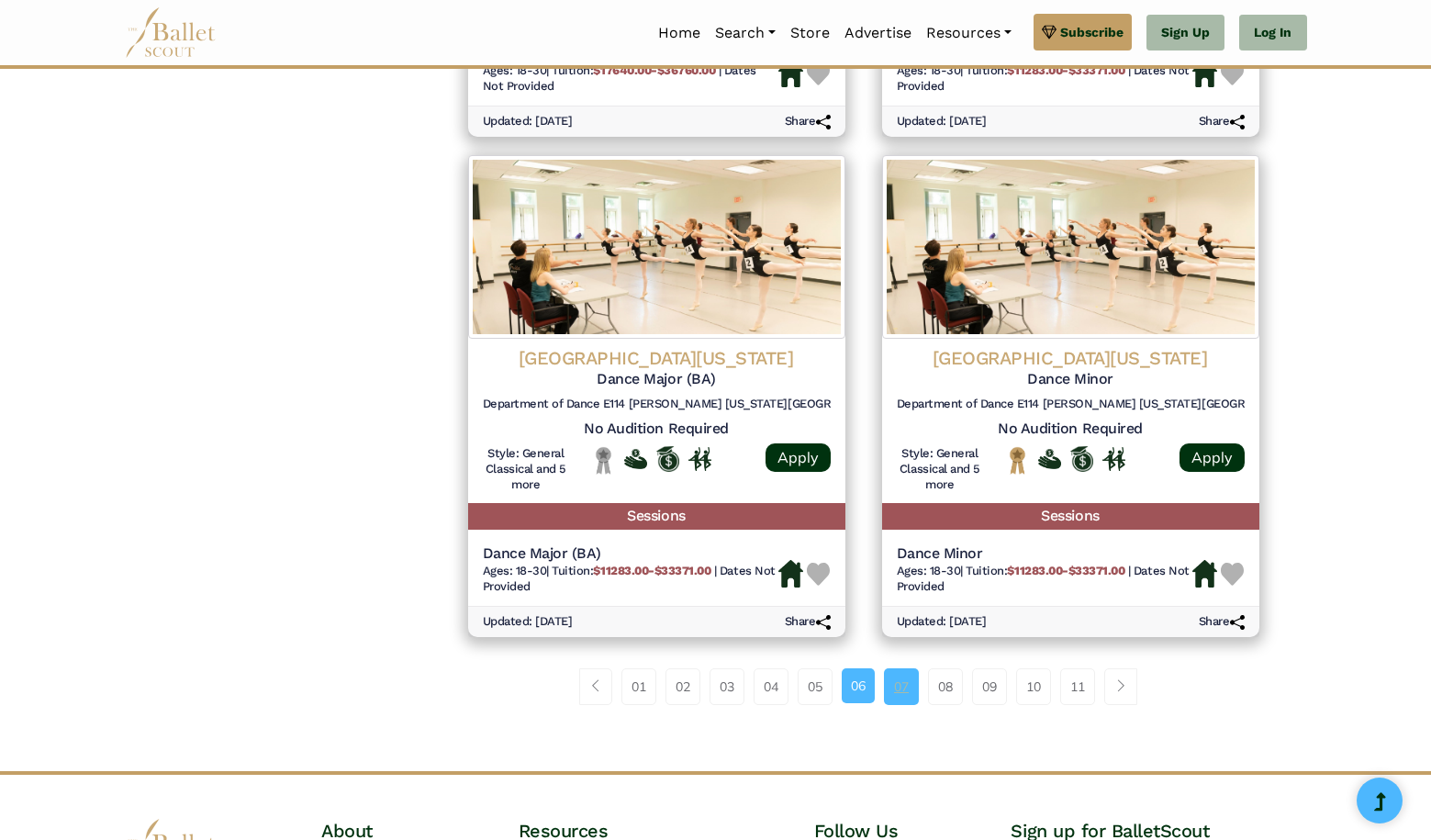
click at [900, 668] on link "07" at bounding box center [902, 685] width 35 height 36
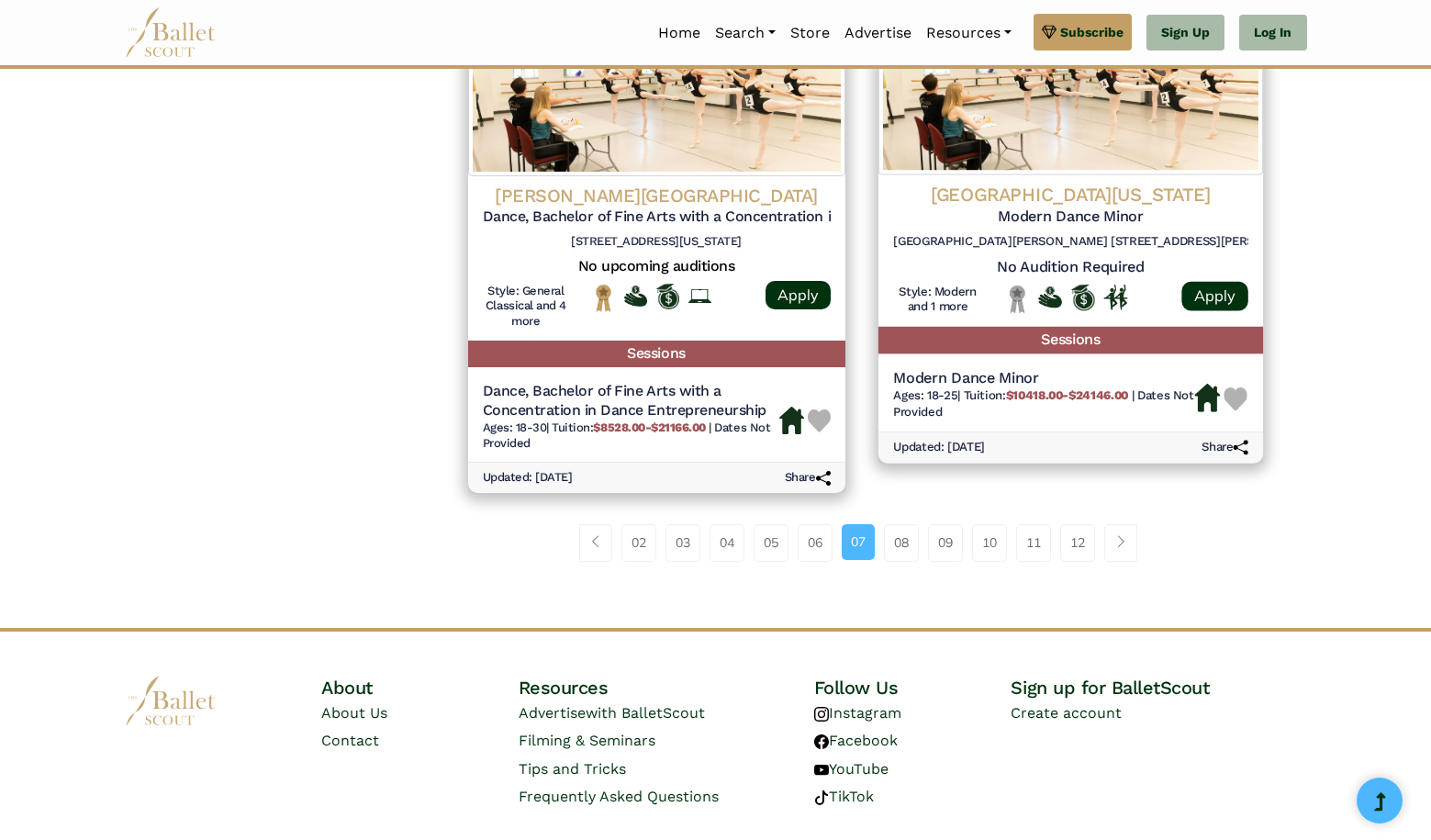
scroll to position [2448, 0]
